Goal: Information Seeking & Learning: Check status

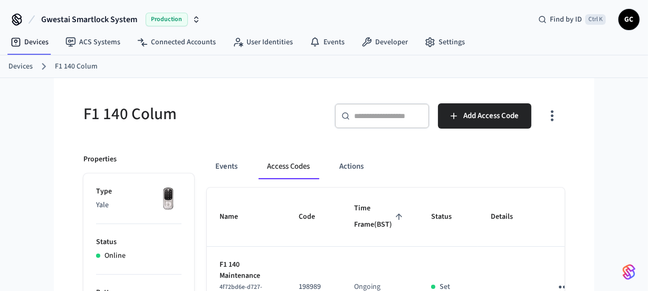
click at [26, 67] on link "Devices" at bounding box center [20, 66] width 24 height 11
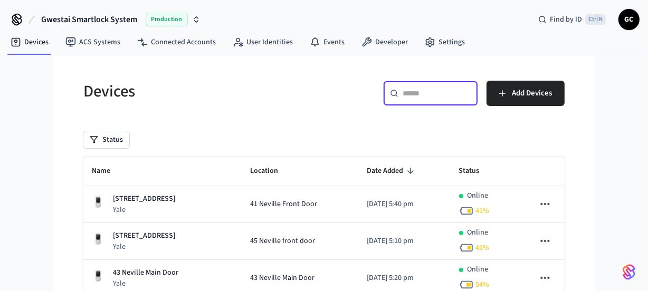
drag, startPoint x: 422, startPoint y: 89, endPoint x: 428, endPoint y: 92, distance: 5.9
click at [422, 90] on input "text" at bounding box center [437, 93] width 69 height 11
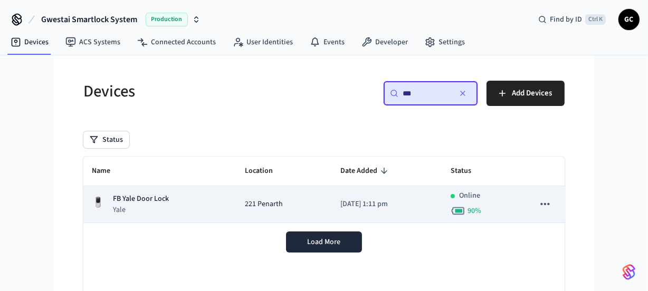
type input "**"
click at [138, 201] on p "FB Yale Door Lock" at bounding box center [141, 199] width 56 height 11
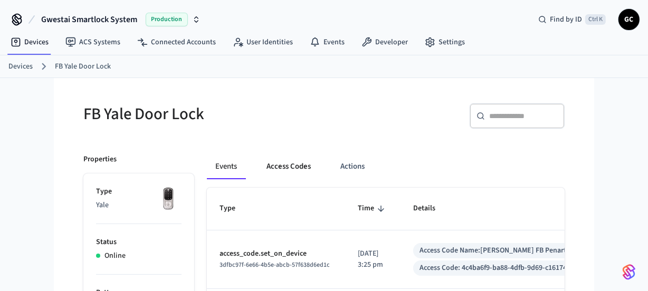
click at [287, 165] on button "Access Codes" at bounding box center [288, 166] width 61 height 25
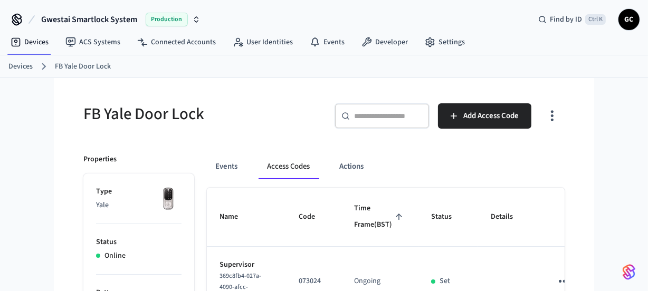
drag, startPoint x: 16, startPoint y: 65, endPoint x: 91, endPoint y: 71, distance: 75.2
click at [17, 65] on link "Devices" at bounding box center [20, 66] width 24 height 11
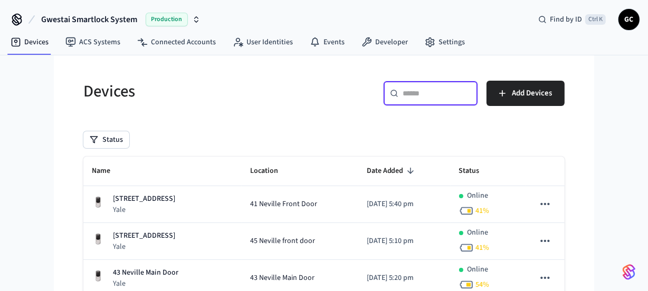
click at [447, 90] on input "text" at bounding box center [437, 93] width 69 height 11
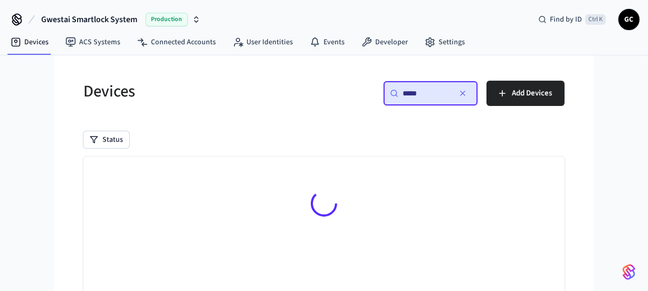
type input "*****"
click at [158, 198] on div at bounding box center [323, 206] width 481 height 98
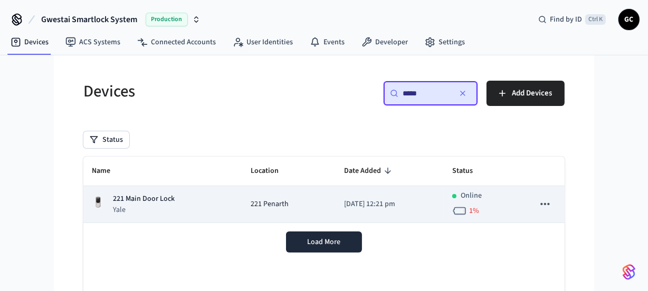
click at [162, 198] on p "221 Main Door Lock" at bounding box center [144, 199] width 62 height 11
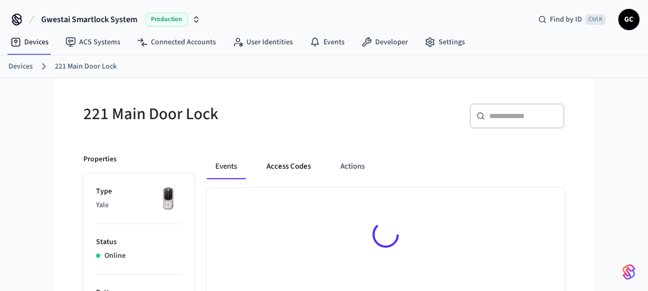
click at [301, 168] on button "Access Codes" at bounding box center [288, 166] width 61 height 25
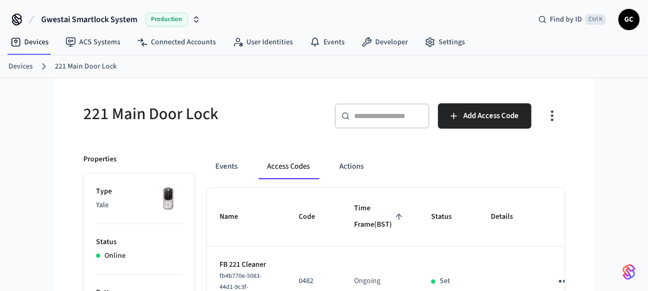
click at [22, 64] on link "Devices" at bounding box center [20, 66] width 24 height 11
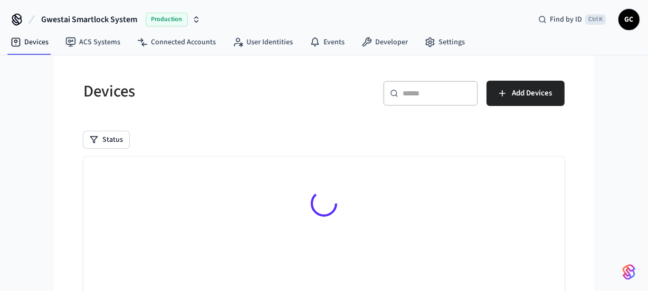
click at [428, 91] on input "text" at bounding box center [437, 93] width 69 height 11
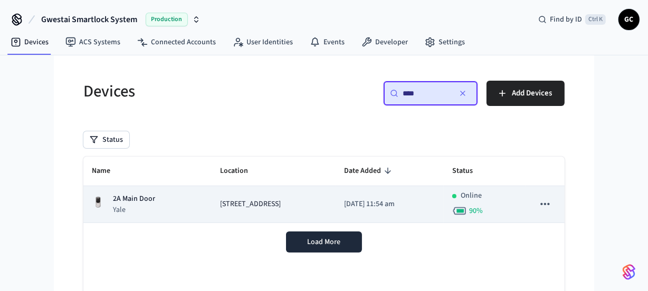
type input "****"
click at [136, 197] on p "2A Main Door" at bounding box center [134, 199] width 42 height 11
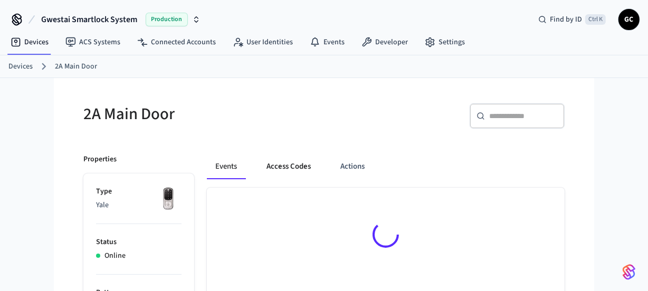
click at [295, 173] on button "Access Codes" at bounding box center [288, 166] width 61 height 25
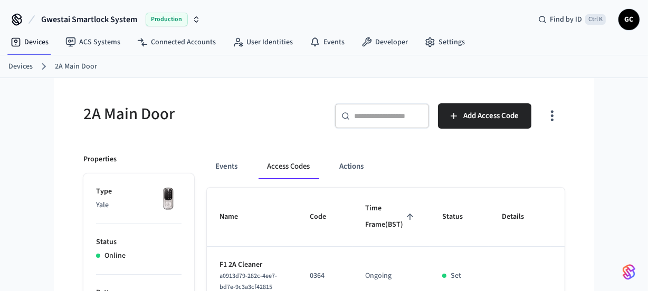
click at [21, 63] on link "Devices" at bounding box center [20, 66] width 24 height 11
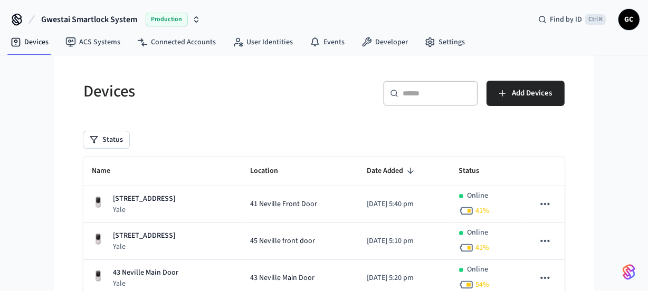
click at [411, 85] on div "​ ​" at bounding box center [430, 93] width 95 height 25
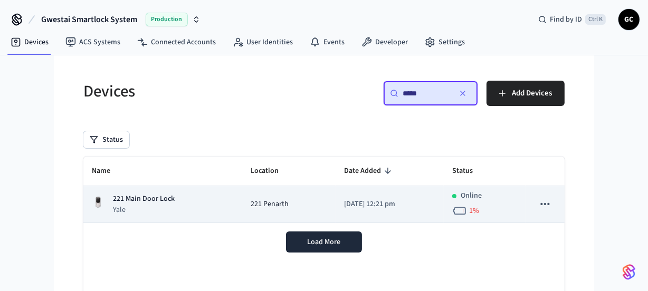
type input "*****"
click at [154, 198] on p "221 Main Door Lock" at bounding box center [144, 199] width 62 height 11
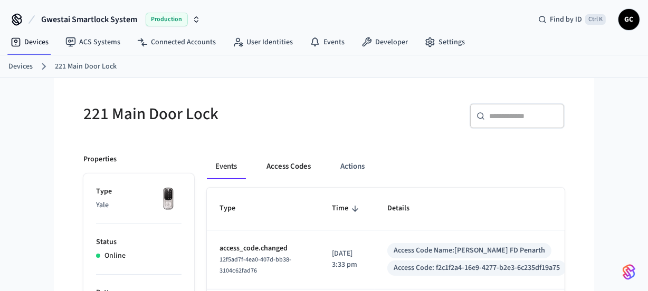
click at [287, 166] on button "Access Codes" at bounding box center [288, 166] width 61 height 25
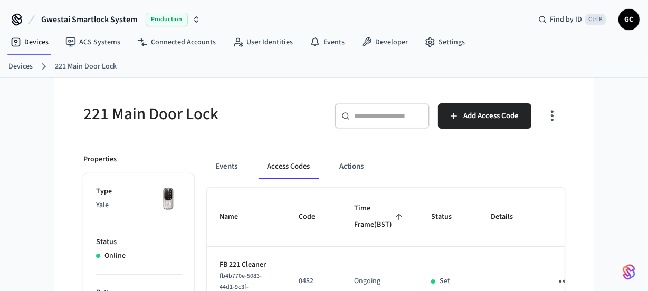
click at [22, 64] on link "Devices" at bounding box center [20, 66] width 24 height 11
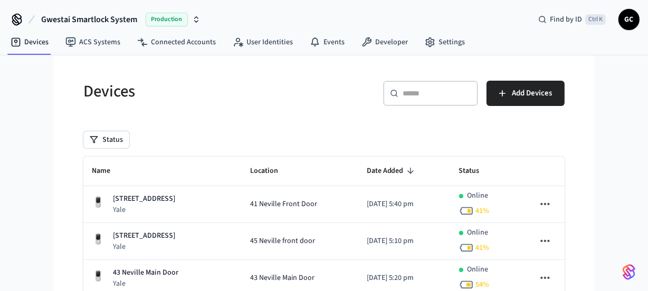
click at [401, 96] on div "​ ​" at bounding box center [430, 93] width 95 height 25
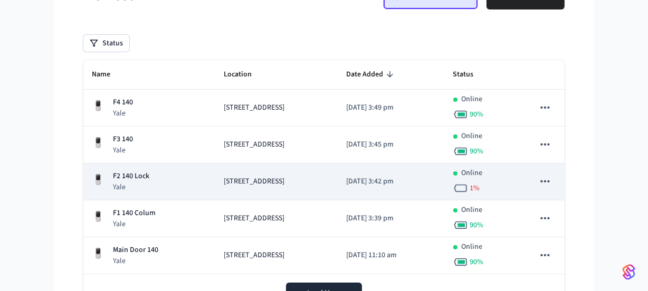
scroll to position [105, 0]
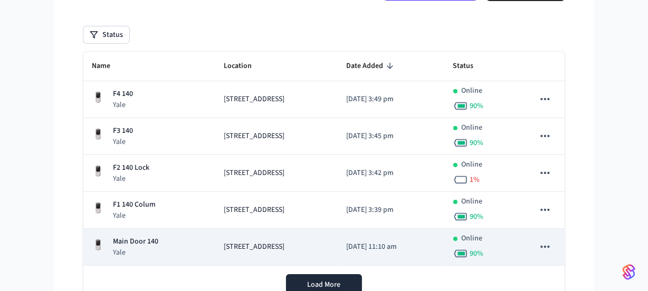
type input "***"
drag, startPoint x: 126, startPoint y: 236, endPoint x: 148, endPoint y: 234, distance: 21.7
click at [127, 236] on p "Main Door 140" at bounding box center [135, 241] width 45 height 11
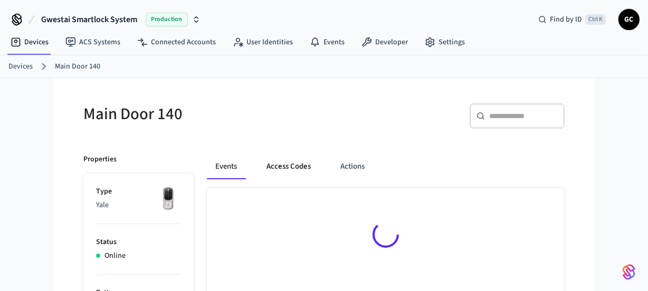
click at [286, 169] on button "Access Codes" at bounding box center [288, 166] width 61 height 25
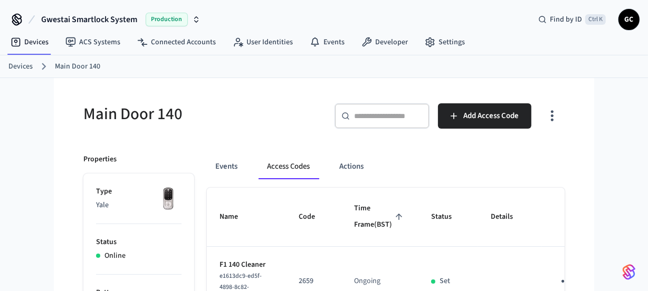
click at [11, 67] on link "Devices" at bounding box center [20, 66] width 24 height 11
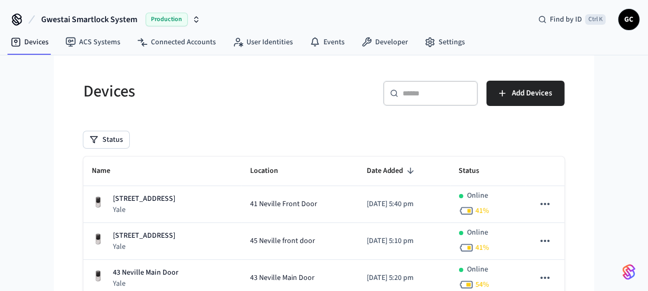
click at [437, 87] on div "​ ​" at bounding box center [430, 93] width 95 height 25
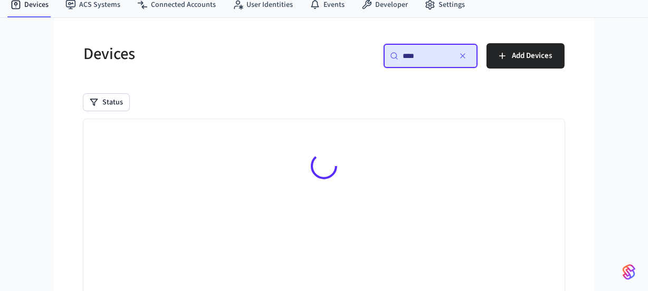
scroll to position [96, 0]
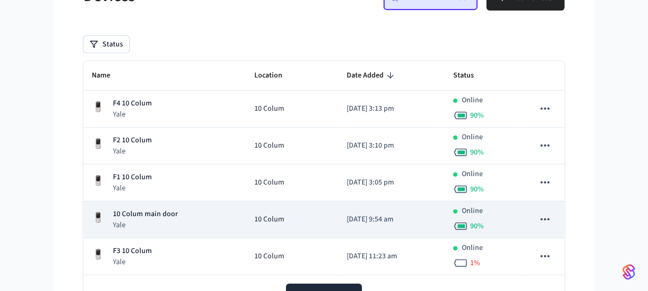
type input "****"
click at [148, 211] on p "10 Colum main door" at bounding box center [145, 214] width 65 height 11
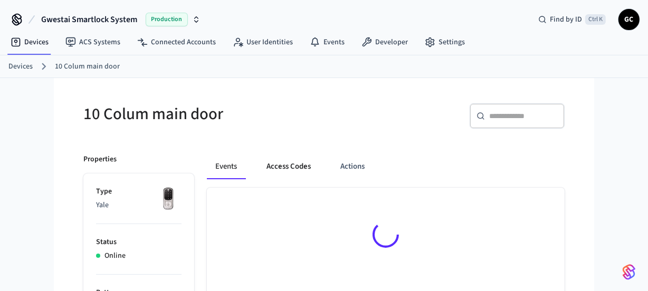
click at [285, 170] on button "Access Codes" at bounding box center [288, 166] width 61 height 25
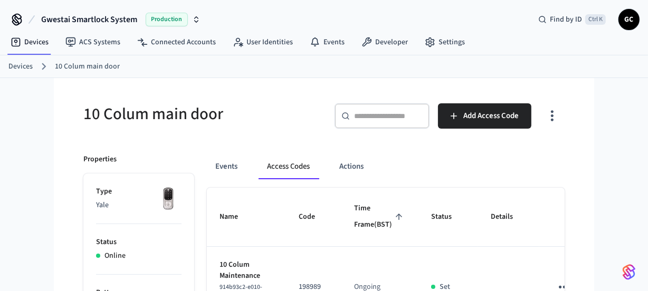
click at [26, 64] on link "Devices" at bounding box center [20, 66] width 24 height 11
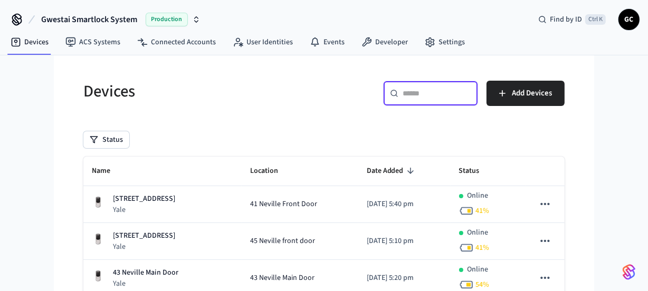
click at [420, 95] on input "text" at bounding box center [437, 93] width 69 height 11
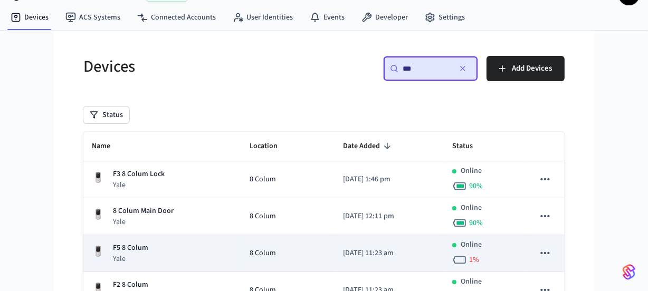
scroll to position [48, 0]
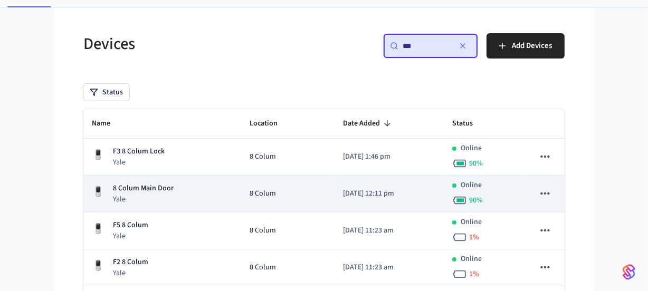
type input "***"
click at [153, 184] on p "8 Colum Main Door" at bounding box center [143, 188] width 61 height 11
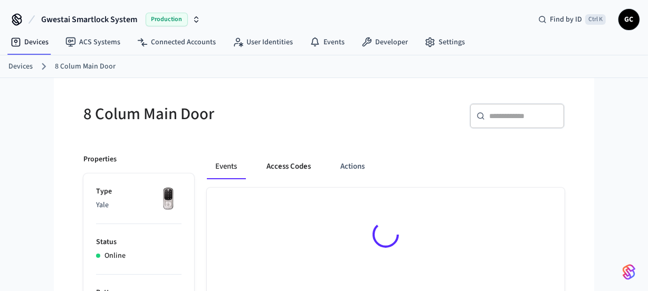
click at [279, 163] on button "Access Codes" at bounding box center [288, 166] width 61 height 25
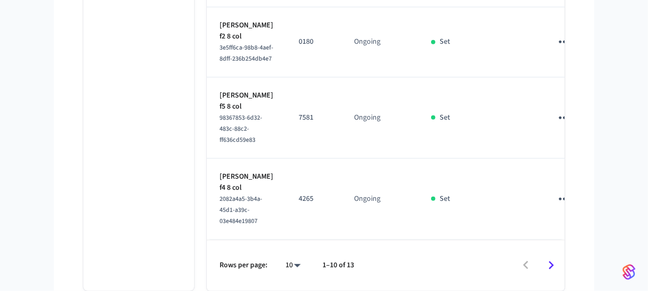
scroll to position [798, 0]
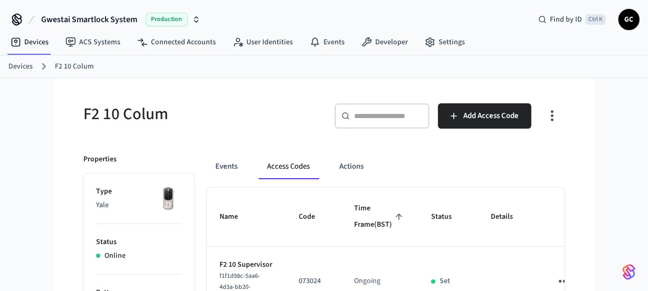
click at [23, 64] on link "Devices" at bounding box center [20, 66] width 24 height 11
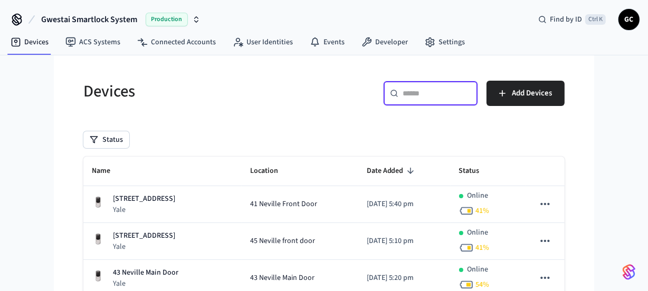
click at [417, 90] on input "text" at bounding box center [437, 93] width 69 height 11
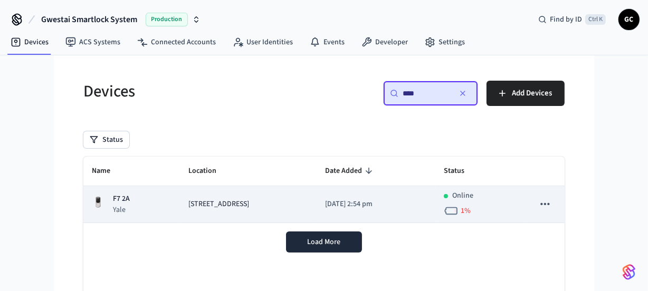
type input "****"
click at [212, 201] on span "[STREET_ADDRESS]" at bounding box center [218, 204] width 61 height 11
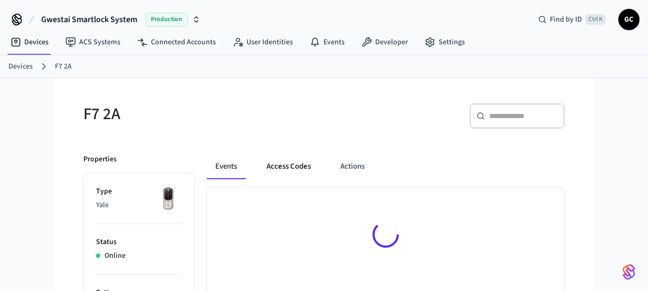
click at [286, 163] on button "Access Codes" at bounding box center [288, 166] width 61 height 25
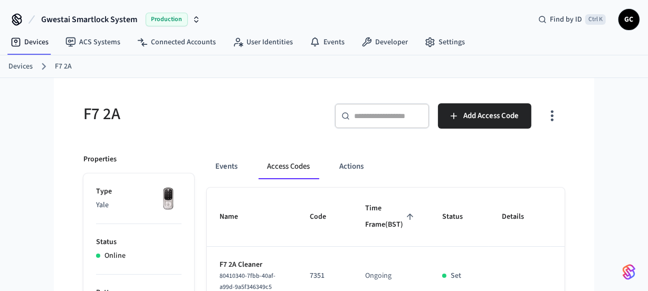
click at [37, 68] on icon at bounding box center [44, 67] width 14 height 14
click at [27, 68] on link "Devices" at bounding box center [20, 66] width 24 height 11
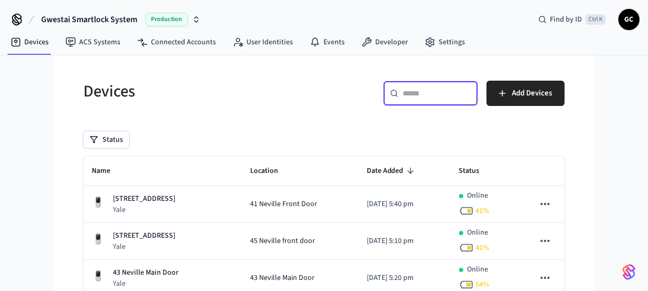
drag, startPoint x: 434, startPoint y: 93, endPoint x: 580, endPoint y: 89, distance: 145.2
click at [436, 93] on input "text" at bounding box center [437, 93] width 69 height 11
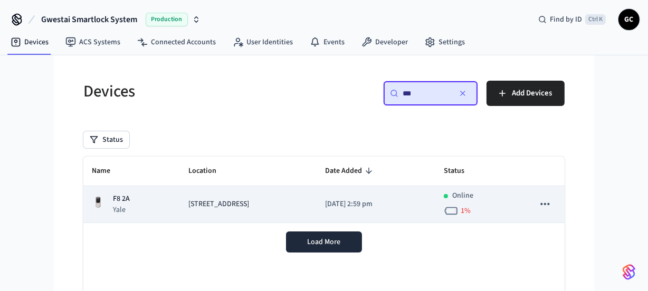
type input "**"
click at [222, 211] on td "[STREET_ADDRESS]" at bounding box center [248, 204] width 137 height 37
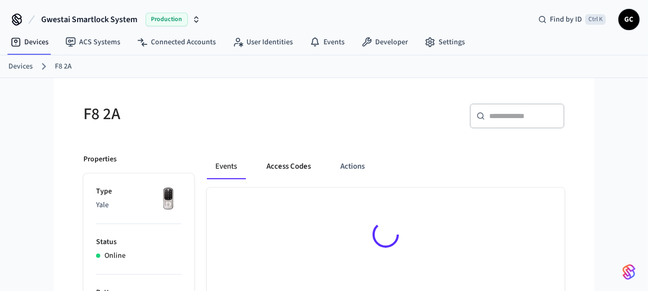
click at [292, 162] on button "Access Codes" at bounding box center [288, 166] width 61 height 25
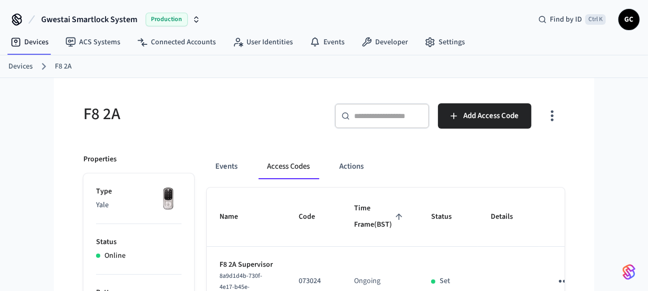
click at [17, 61] on link "Devices" at bounding box center [20, 66] width 24 height 11
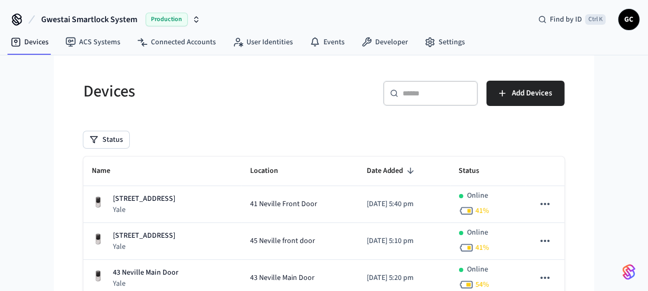
click at [433, 94] on input "text" at bounding box center [437, 93] width 69 height 11
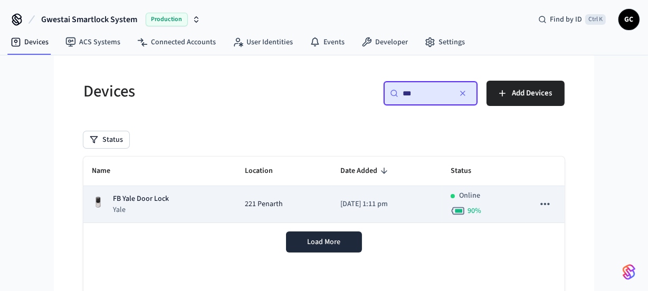
type input "**"
click at [136, 202] on p "FB Yale Door Lock" at bounding box center [141, 199] width 56 height 11
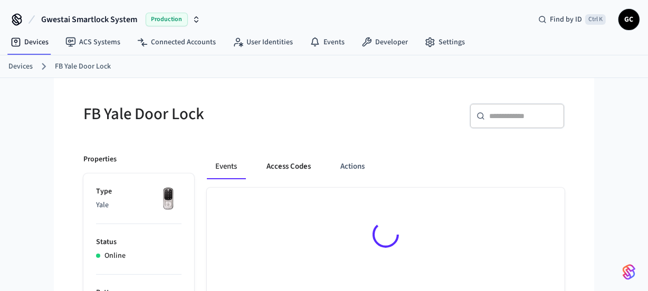
click at [296, 170] on button "Access Codes" at bounding box center [288, 166] width 61 height 25
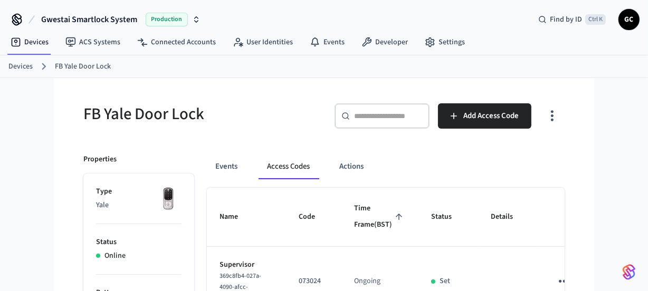
click at [16, 67] on link "Devices" at bounding box center [20, 66] width 24 height 11
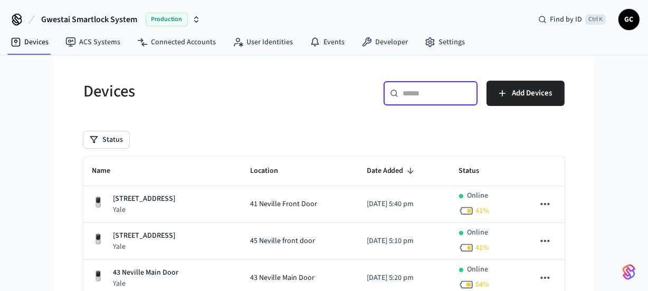
click at [430, 96] on input "text" at bounding box center [437, 93] width 69 height 11
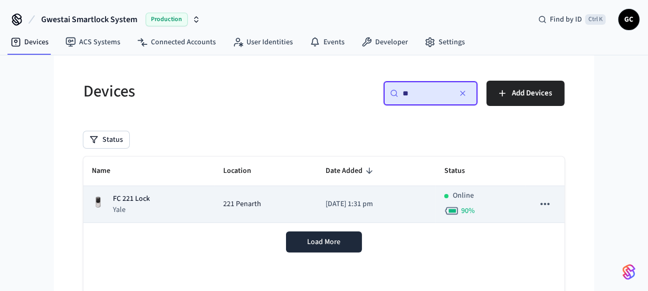
type input "**"
click at [229, 199] on span "221 Penarth" at bounding box center [242, 204] width 38 height 11
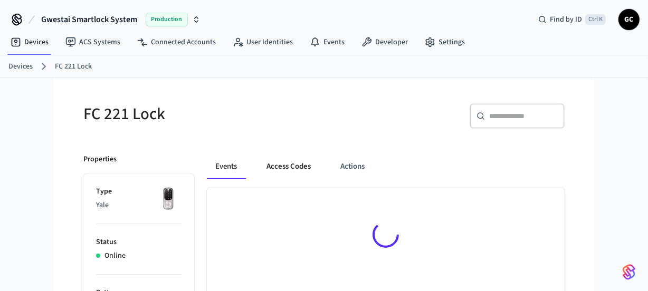
click at [299, 170] on button "Access Codes" at bounding box center [288, 166] width 61 height 25
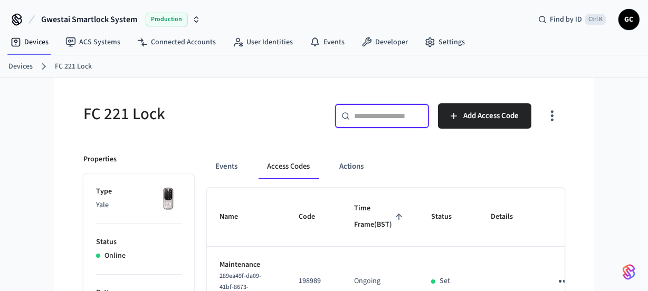
click at [390, 117] on input "text" at bounding box center [388, 116] width 69 height 11
click at [26, 64] on link "Devices" at bounding box center [20, 66] width 24 height 11
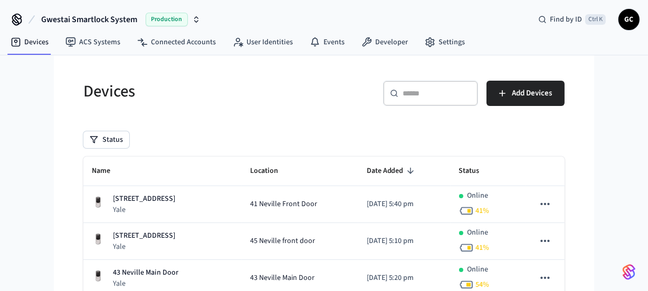
click at [418, 99] on div "​ ​" at bounding box center [430, 93] width 95 height 25
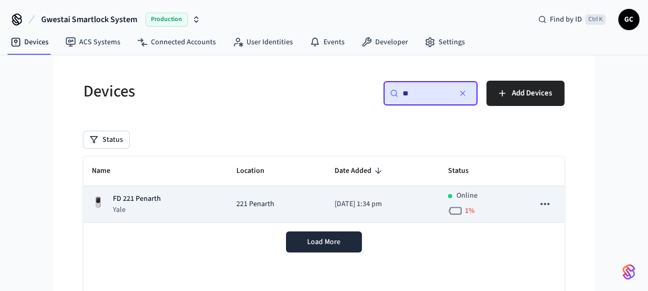
type input "**"
click at [236, 204] on span "221 Penarth" at bounding box center [255, 204] width 38 height 11
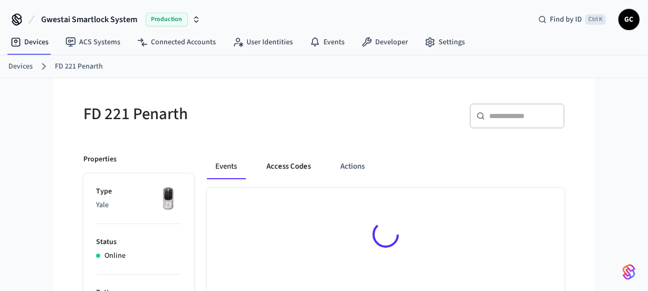
click at [290, 174] on button "Access Codes" at bounding box center [288, 166] width 61 height 25
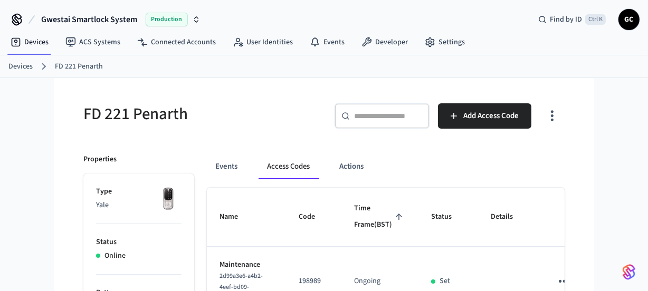
click at [290, 169] on button "Access Codes" at bounding box center [289, 166] width 60 height 25
click at [11, 67] on link "Devices" at bounding box center [20, 66] width 24 height 11
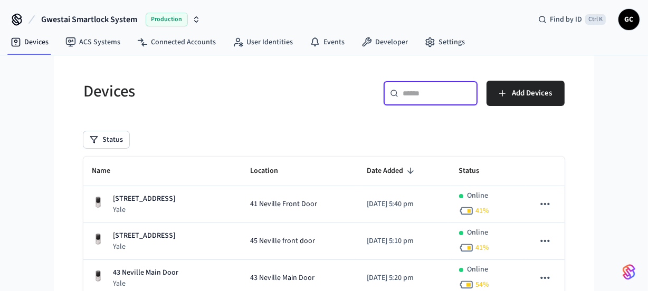
click at [428, 91] on input "text" at bounding box center [437, 93] width 69 height 11
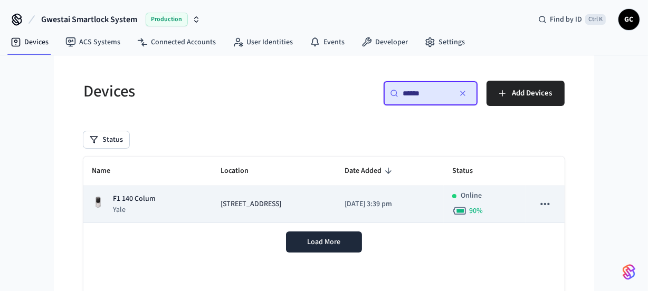
type input "******"
click at [252, 205] on span "[STREET_ADDRESS]" at bounding box center [251, 204] width 61 height 11
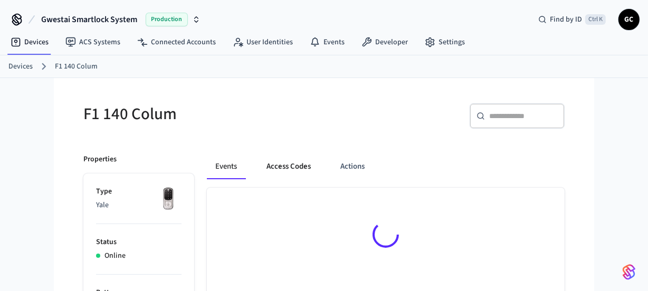
click at [300, 165] on button "Access Codes" at bounding box center [288, 166] width 61 height 25
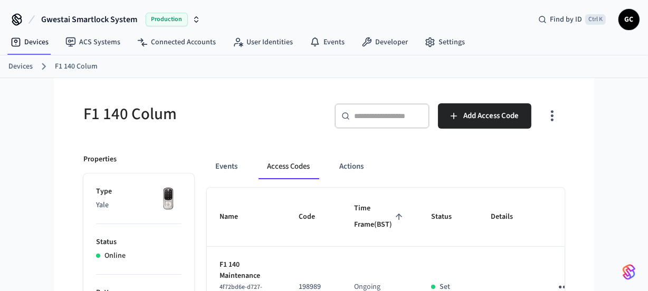
click at [13, 61] on link "Devices" at bounding box center [20, 66] width 24 height 11
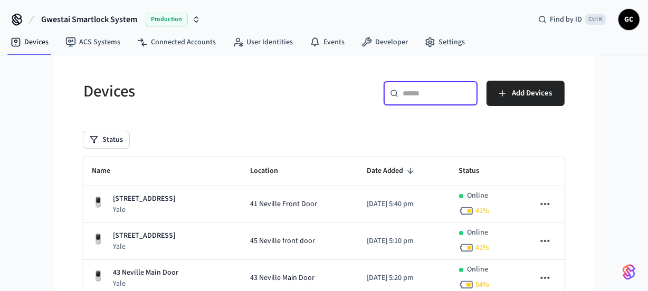
click at [410, 94] on input "text" at bounding box center [437, 93] width 69 height 11
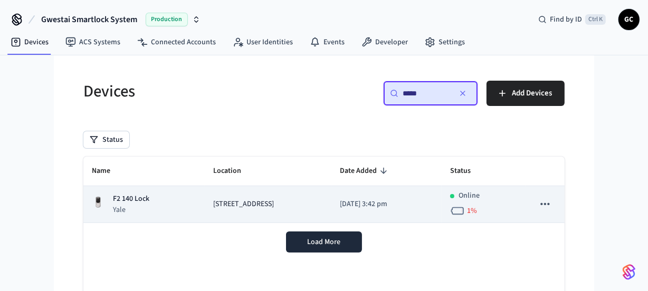
type input "*****"
click at [207, 206] on td "[STREET_ADDRESS]" at bounding box center [268, 204] width 127 height 37
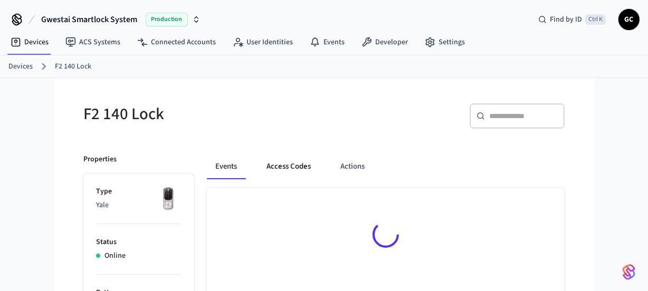
click at [286, 168] on button "Access Codes" at bounding box center [288, 166] width 61 height 25
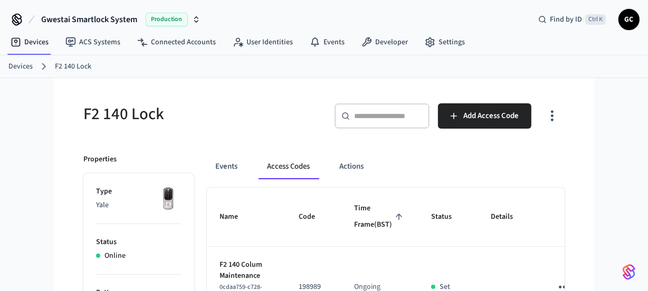
click at [28, 67] on link "Devices" at bounding box center [20, 66] width 24 height 11
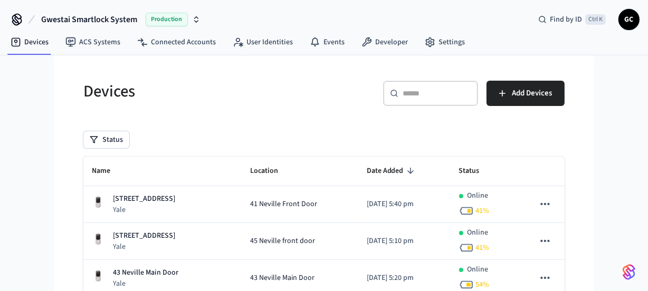
click at [422, 93] on input "text" at bounding box center [437, 93] width 69 height 11
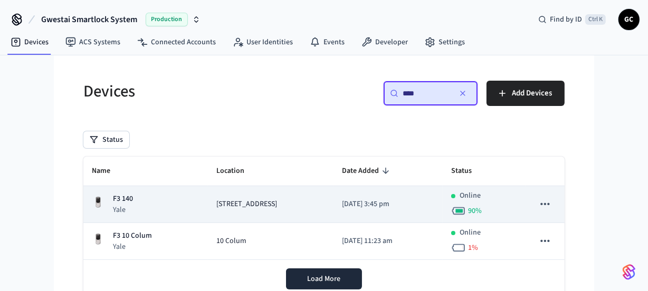
type input "****"
click at [140, 199] on div "F3 140 Yale" at bounding box center [146, 205] width 108 height 22
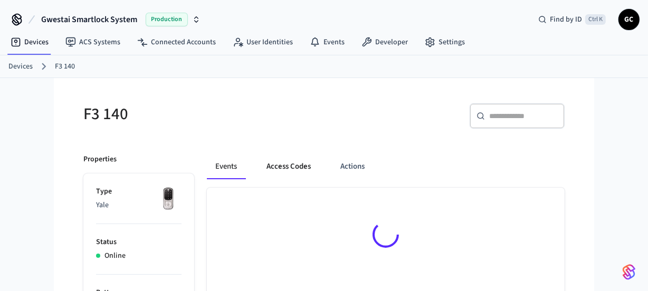
click at [290, 161] on button "Access Codes" at bounding box center [288, 166] width 61 height 25
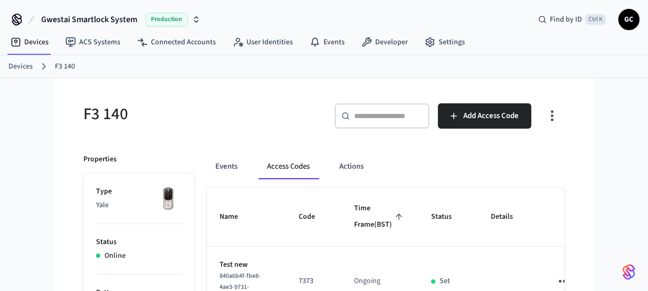
click at [8, 63] on link "Devices" at bounding box center [20, 66] width 24 height 11
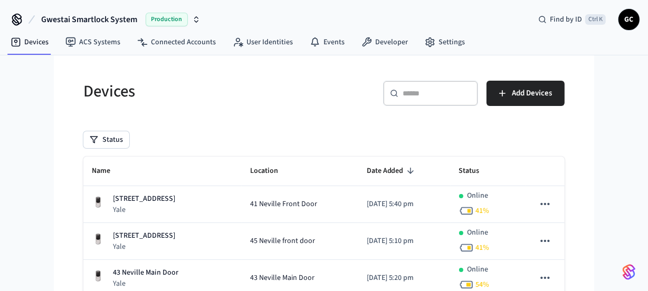
click at [426, 84] on div "​ ​" at bounding box center [430, 93] width 95 height 25
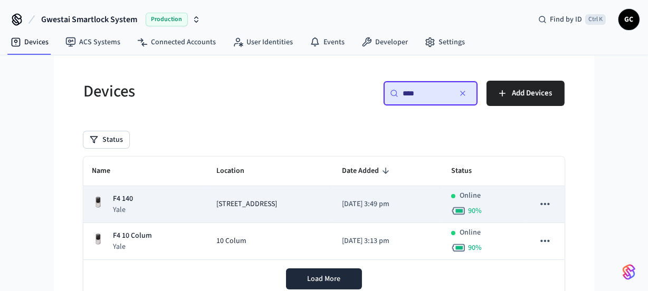
type input "****"
click at [228, 212] on td "[STREET_ADDRESS]" at bounding box center [271, 204] width 126 height 37
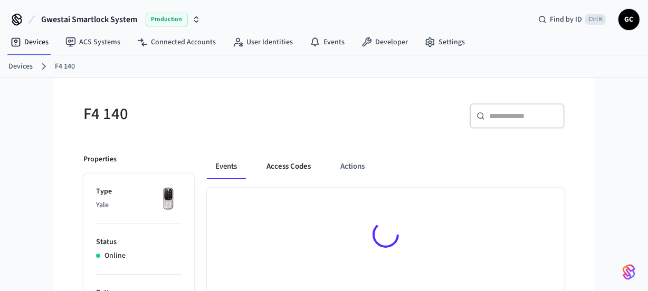
click at [278, 165] on button "Access Codes" at bounding box center [288, 166] width 61 height 25
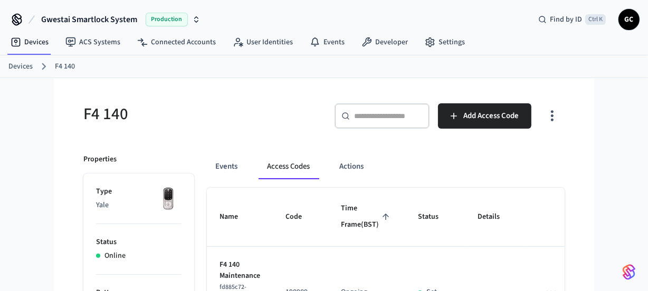
click at [21, 69] on link "Devices" at bounding box center [20, 66] width 24 height 11
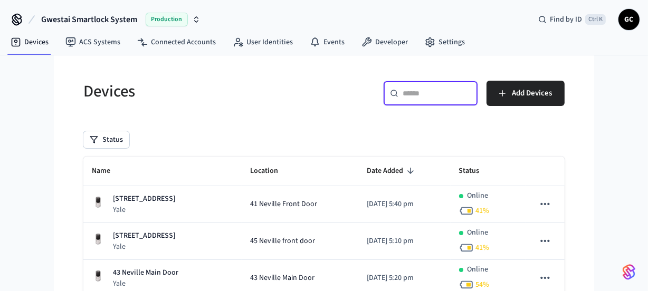
drag, startPoint x: 436, startPoint y: 95, endPoint x: 459, endPoint y: 91, distance: 24.0
click at [436, 95] on input "text" at bounding box center [437, 93] width 69 height 11
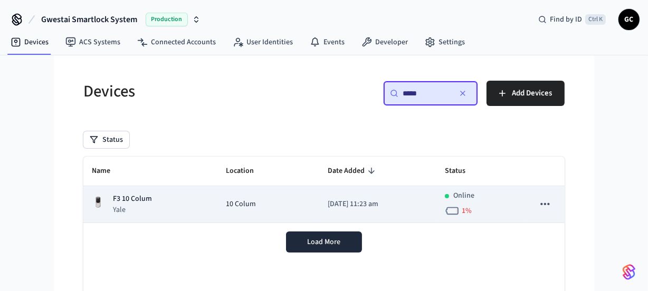
type input "*****"
click at [226, 206] on span "10 Colum" at bounding box center [241, 204] width 30 height 11
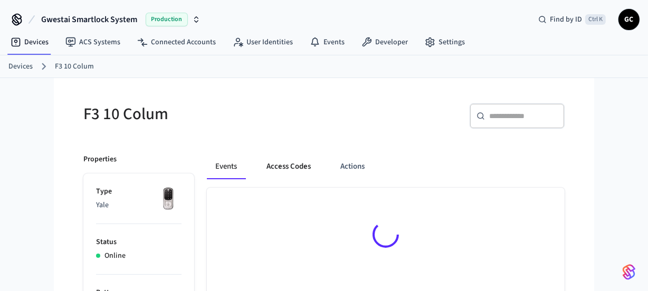
click at [285, 167] on button "Access Codes" at bounding box center [288, 166] width 61 height 25
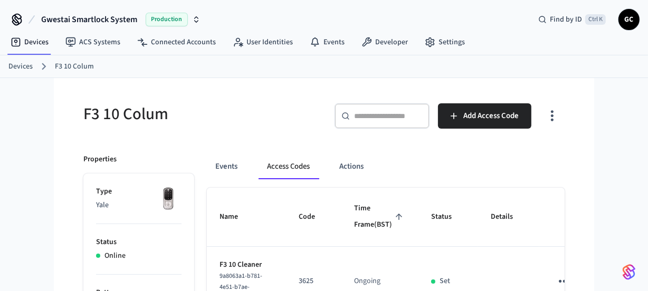
click at [23, 67] on link "Devices" at bounding box center [20, 66] width 24 height 11
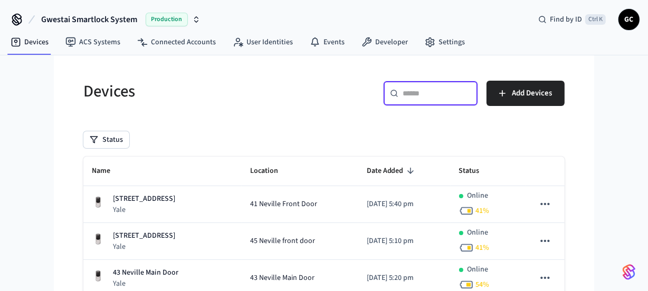
click at [421, 94] on input "text" at bounding box center [437, 93] width 69 height 11
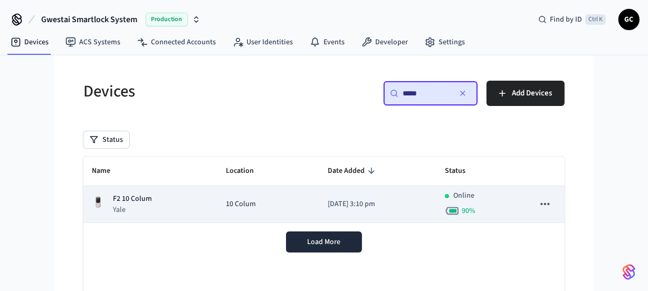
type input "*****"
click at [223, 195] on td "10 Colum" at bounding box center [268, 204] width 102 height 37
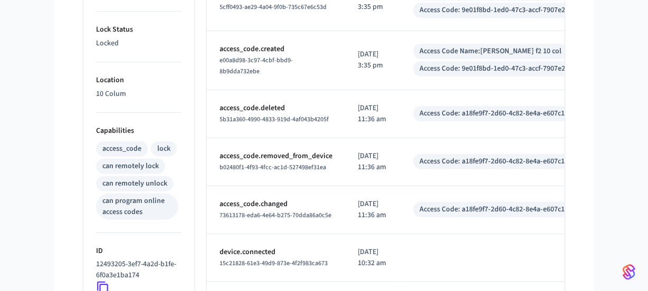
scroll to position [29, 0]
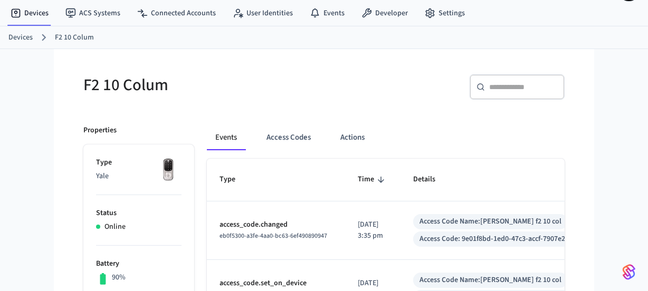
drag, startPoint x: 290, startPoint y: 139, endPoint x: 322, endPoint y: 158, distance: 36.9
click at [291, 139] on button "Access Codes" at bounding box center [288, 137] width 61 height 25
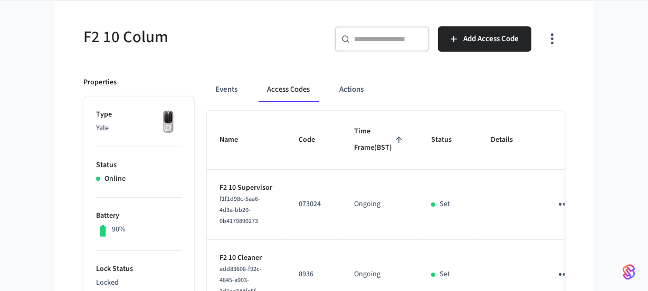
scroll to position [0, 0]
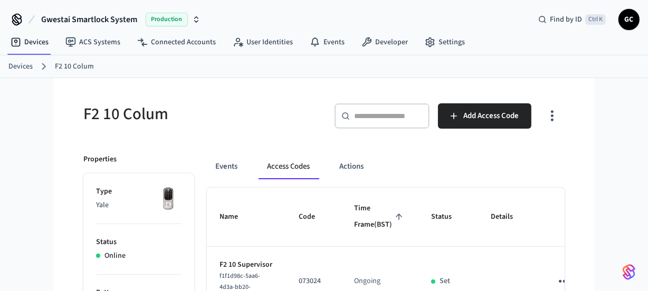
click at [17, 67] on link "Devices" at bounding box center [20, 66] width 24 height 11
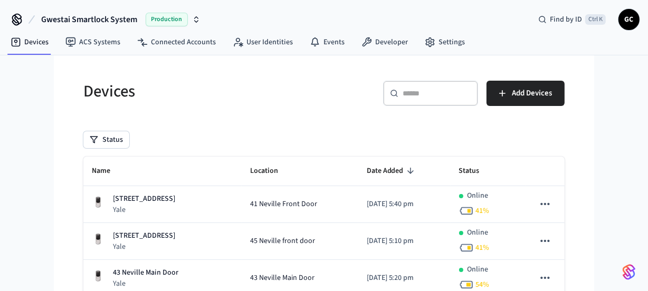
click at [435, 93] on input "text" at bounding box center [437, 93] width 69 height 11
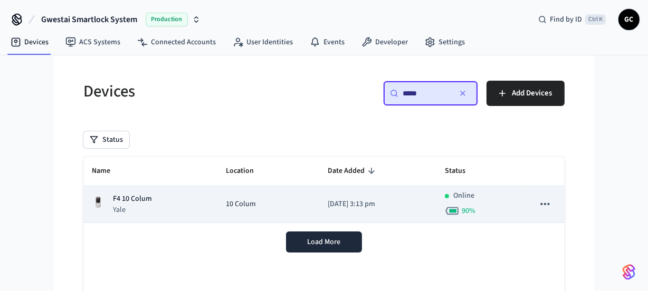
type input "*****"
click at [229, 205] on span "10 Colum" at bounding box center [241, 204] width 30 height 11
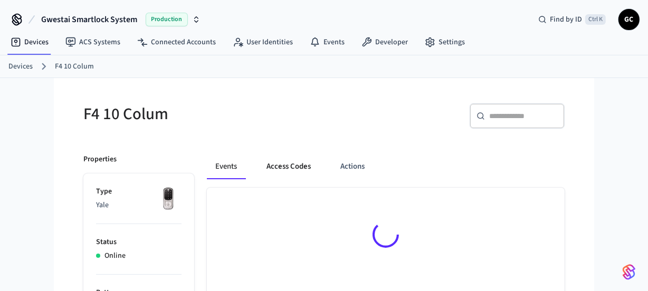
click at [291, 164] on button "Access Codes" at bounding box center [288, 166] width 61 height 25
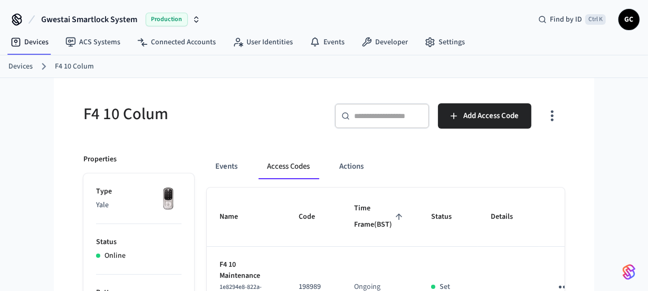
click at [29, 65] on link "Devices" at bounding box center [20, 66] width 24 height 11
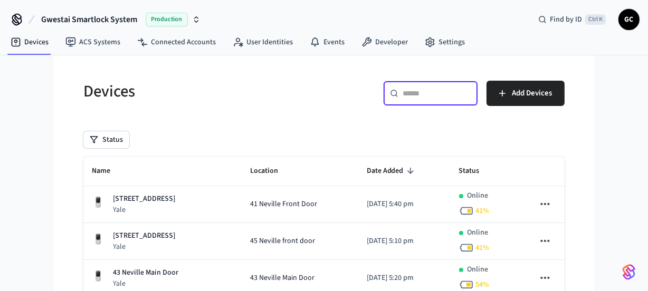
click at [440, 94] on input "text" at bounding box center [437, 93] width 69 height 11
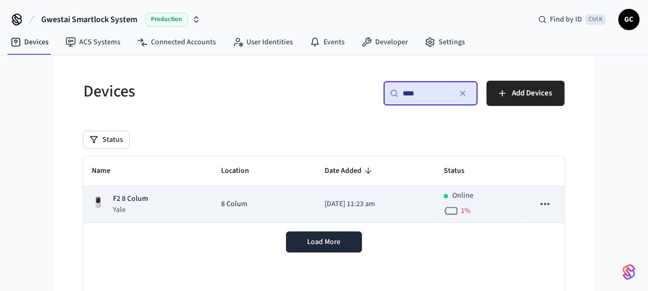
type input "****"
click at [133, 195] on p "F2 8 Colum" at bounding box center [130, 199] width 35 height 11
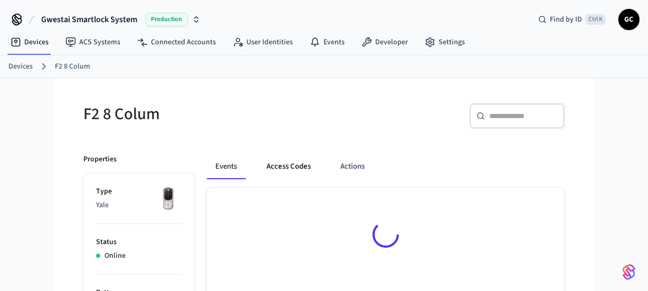
click at [285, 156] on button "Access Codes" at bounding box center [288, 166] width 61 height 25
click at [286, 160] on button "Access Codes" at bounding box center [288, 166] width 61 height 25
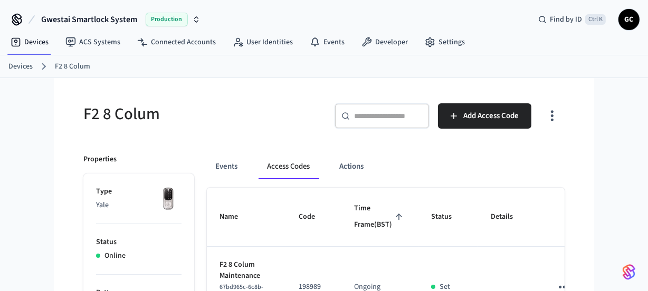
click at [14, 64] on link "Devices" at bounding box center [20, 66] width 24 height 11
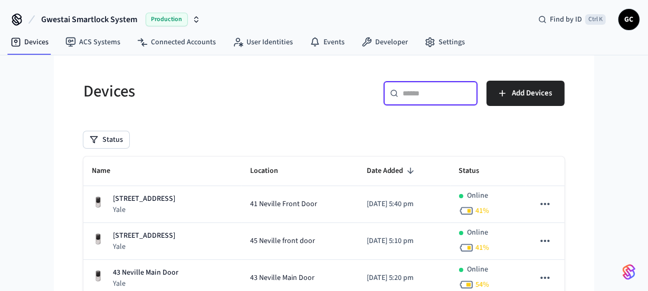
click at [438, 90] on input "text" at bounding box center [437, 93] width 69 height 11
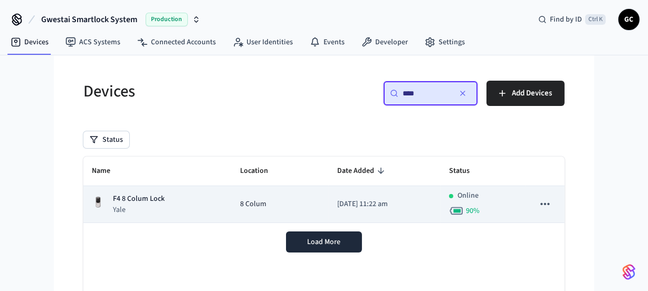
type input "****"
click at [127, 197] on p "F4 8 Colum Lock" at bounding box center [139, 199] width 52 height 11
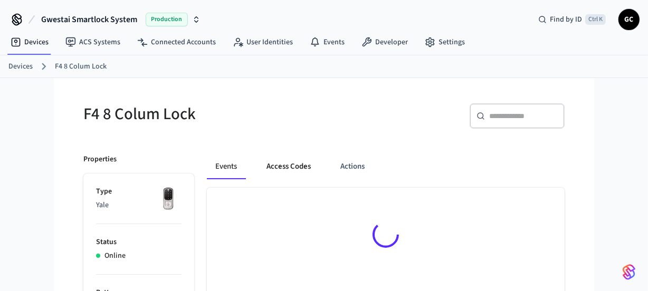
click at [302, 164] on button "Access Codes" at bounding box center [288, 166] width 61 height 25
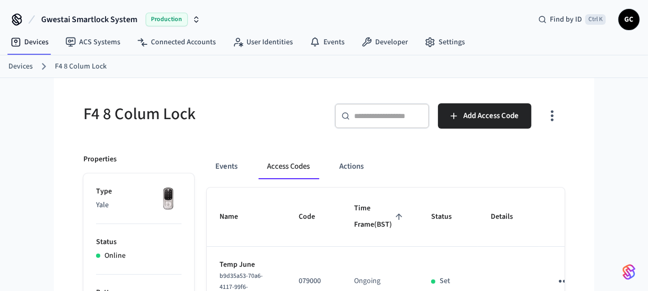
click at [20, 65] on link "Devices" at bounding box center [20, 66] width 24 height 11
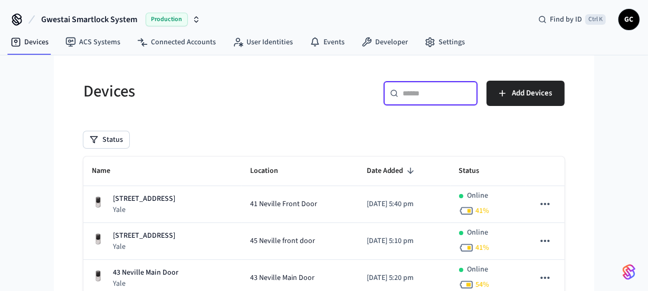
click at [434, 96] on input "text" at bounding box center [437, 93] width 69 height 11
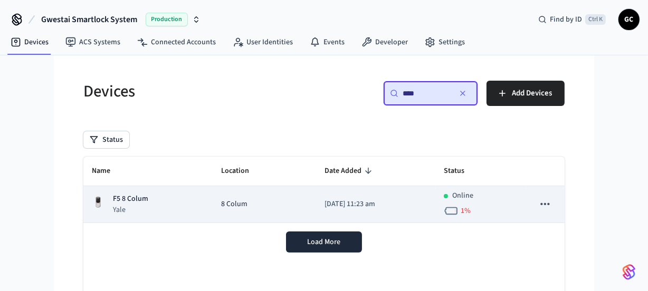
type input "****"
click at [145, 196] on p "F5 8 Colum" at bounding box center [130, 199] width 35 height 11
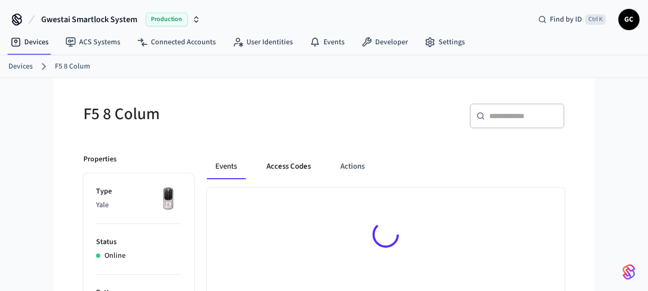
click at [292, 165] on button "Access Codes" at bounding box center [288, 166] width 61 height 25
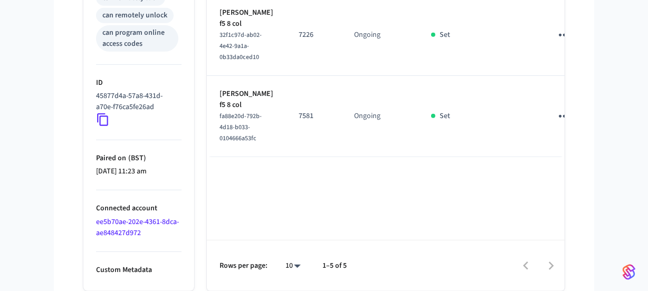
scroll to position [491, 0]
